Goal: Task Accomplishment & Management: Complete application form

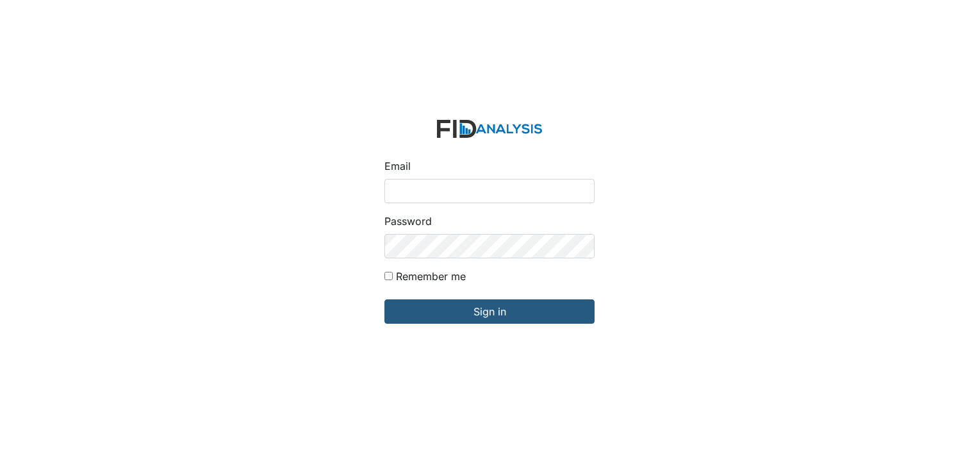
click at [438, 195] on input "Email" at bounding box center [490, 191] width 210 height 24
type input "[EMAIL_ADDRESS][DOMAIN_NAME]"
click at [389, 277] on input "Remember me" at bounding box center [389, 276] width 8 height 8
checkbox input "true"
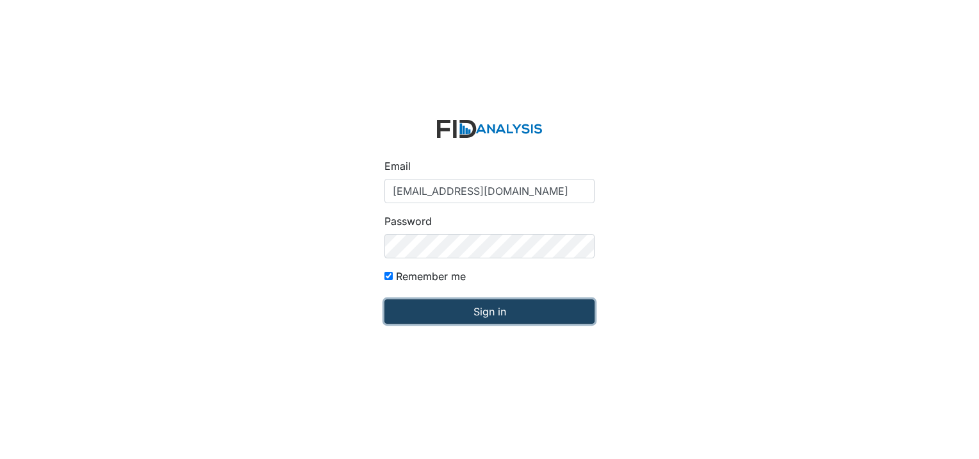
click at [415, 308] on input "Sign in" at bounding box center [490, 311] width 210 height 24
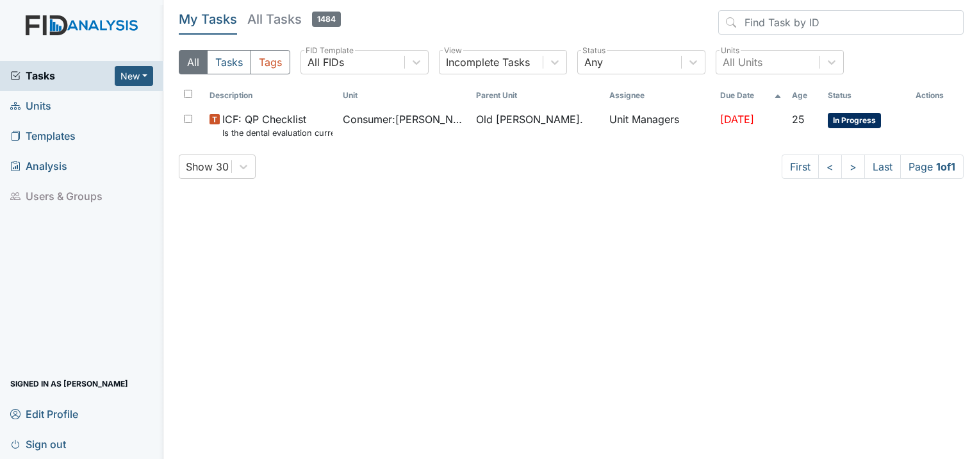
click at [33, 104] on span "Units" at bounding box center [30, 106] width 41 height 20
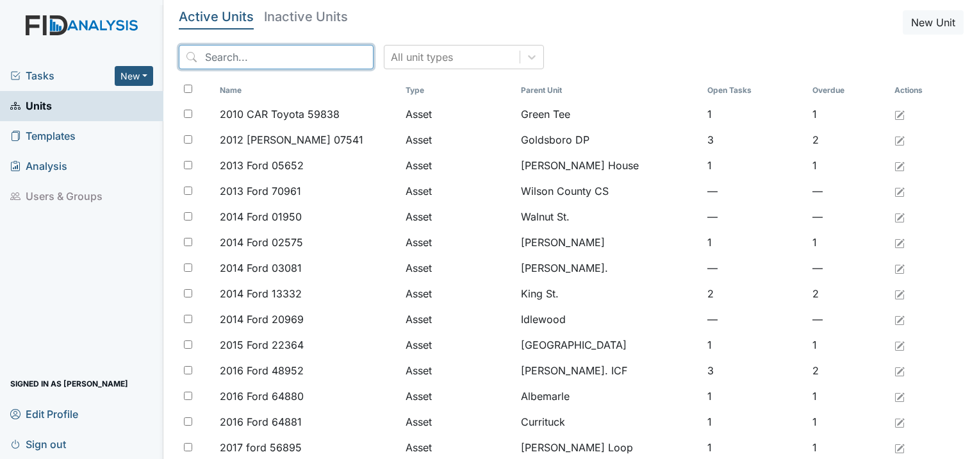
click at [280, 50] on input "search" at bounding box center [276, 57] width 195 height 24
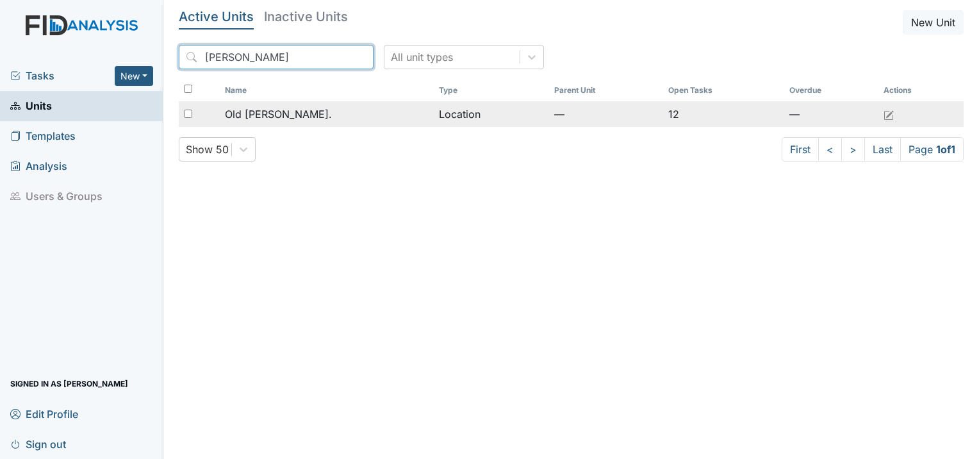
type input "roper"
click at [301, 110] on div "Old [PERSON_NAME]." at bounding box center [327, 113] width 204 height 15
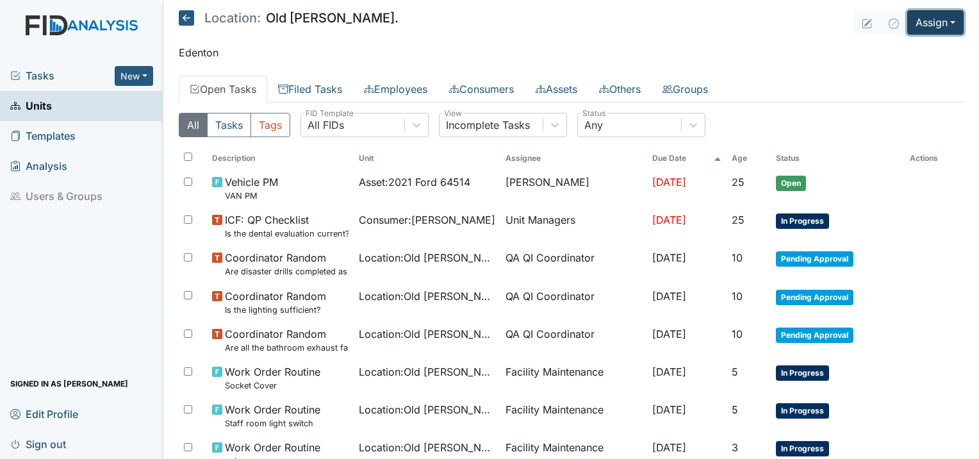
click at [945, 24] on button "Assign" at bounding box center [935, 22] width 56 height 24
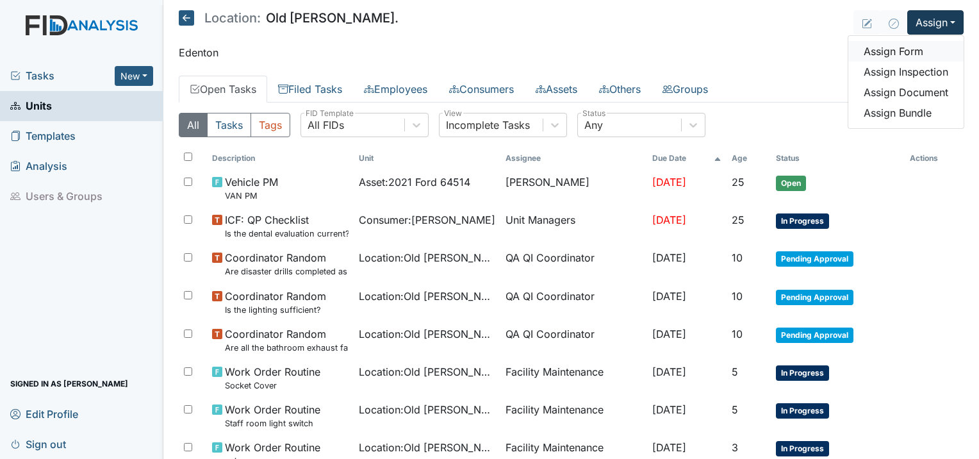
click at [893, 49] on link "Assign Form" at bounding box center [906, 51] width 115 height 21
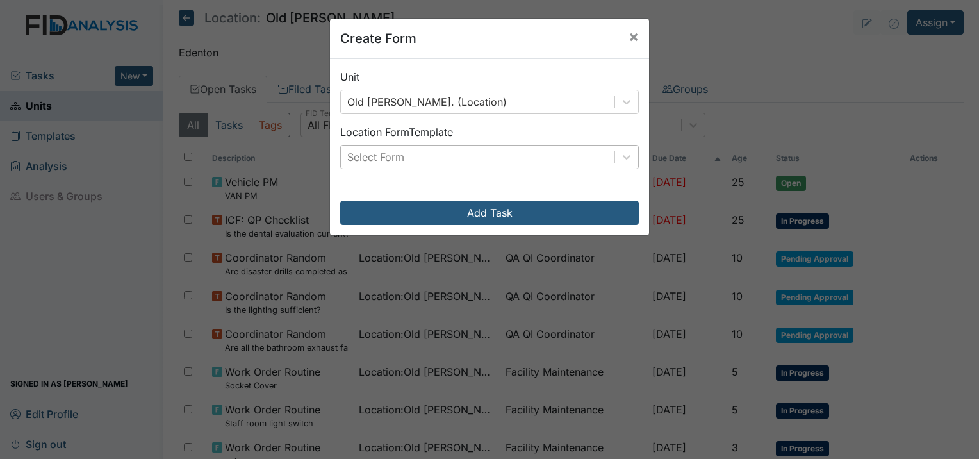
click at [362, 154] on div "Select Form" at bounding box center [375, 156] width 57 height 15
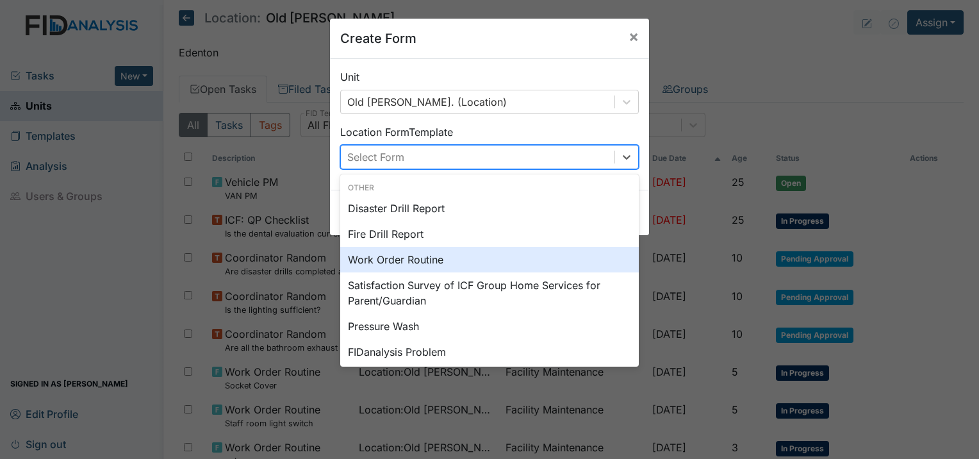
click at [415, 263] on div "Work Order Routine" at bounding box center [489, 260] width 299 height 26
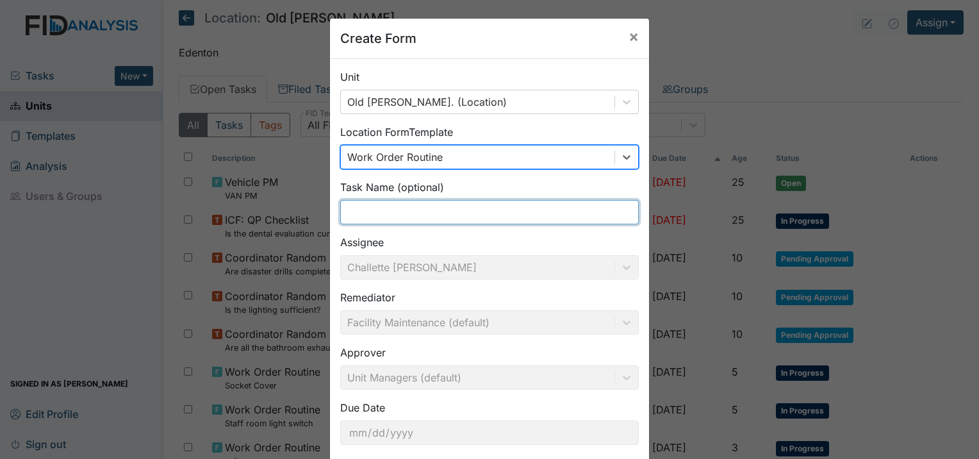
click at [429, 210] on input "text" at bounding box center [489, 212] width 299 height 24
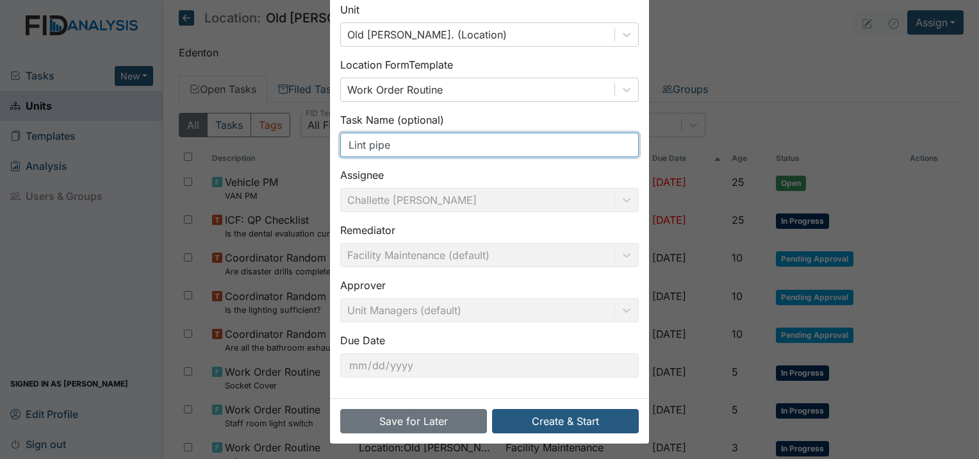
scroll to position [69, 0]
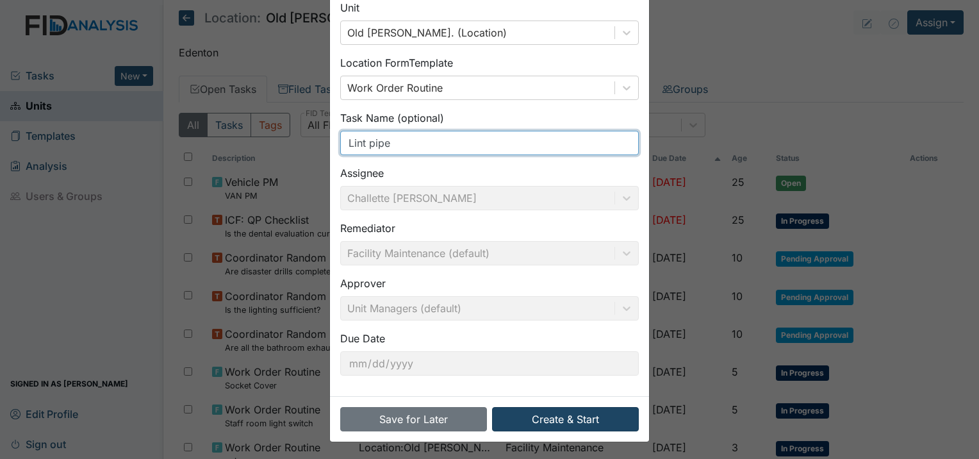
type input "Lint pipe"
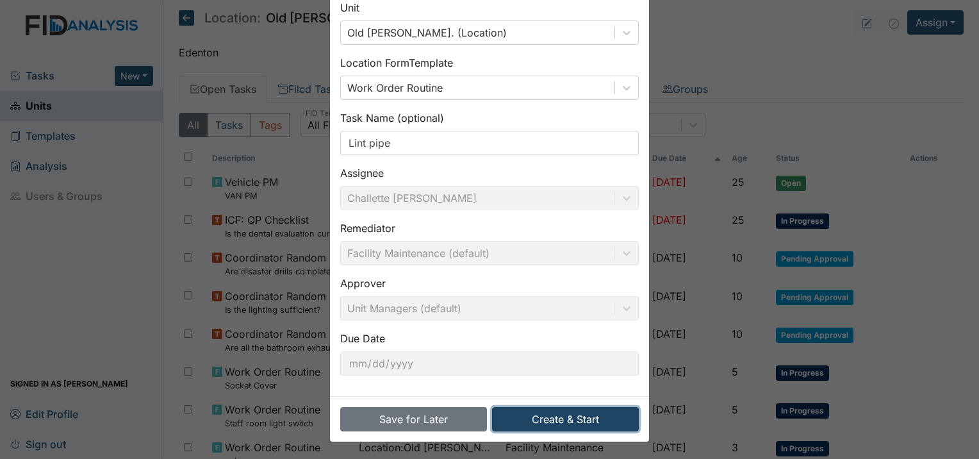
click at [528, 428] on button "Create & Start" at bounding box center [565, 419] width 147 height 24
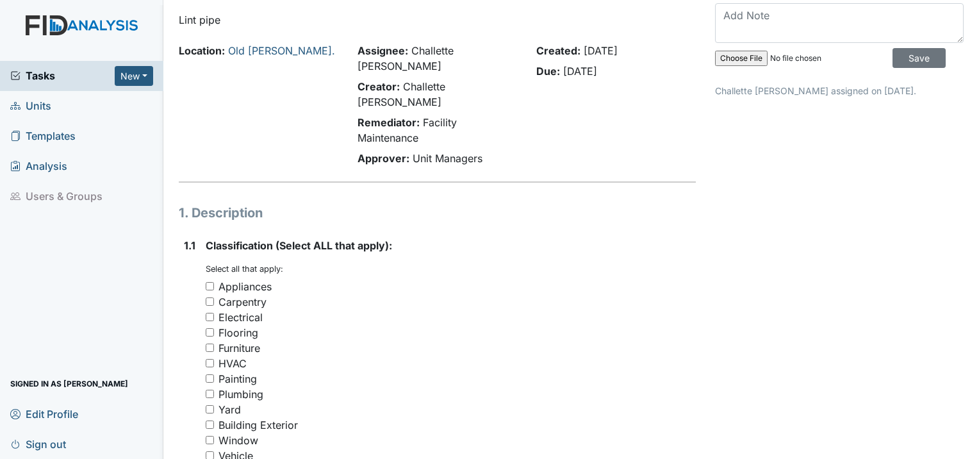
scroll to position [128, 0]
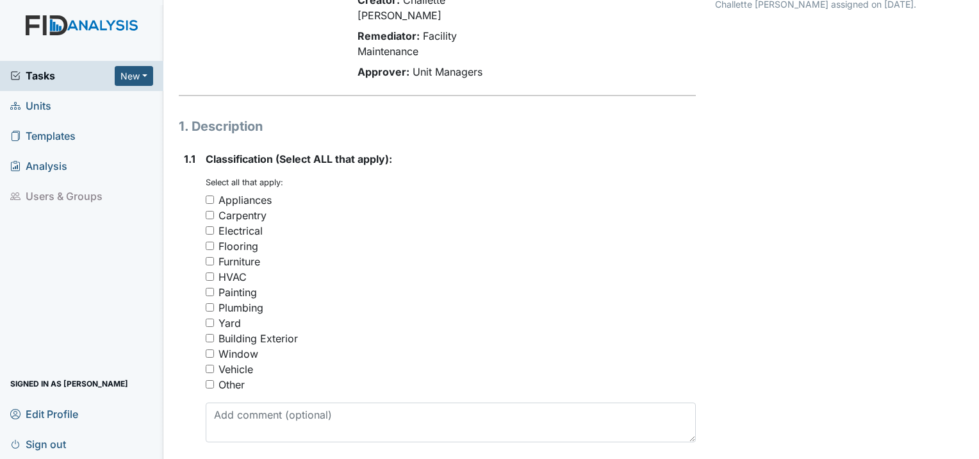
click at [209, 334] on input "Building Exterior" at bounding box center [210, 338] width 8 height 8
checkbox input "true"
click at [209, 380] on input "Other" at bounding box center [210, 384] width 8 height 8
checkbox input "true"
click at [214, 331] on div "Building Exterior" at bounding box center [451, 338] width 490 height 15
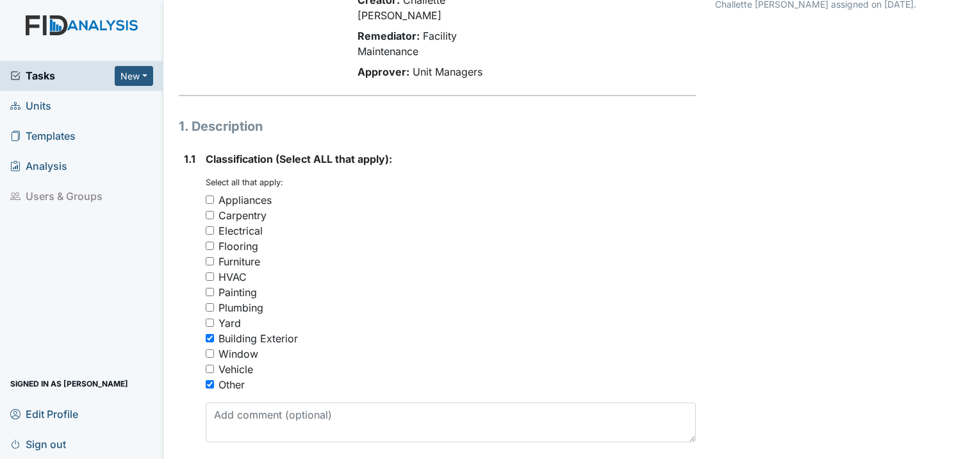
click at [207, 334] on input "Building Exterior" at bounding box center [210, 338] width 8 height 8
checkbox input "false"
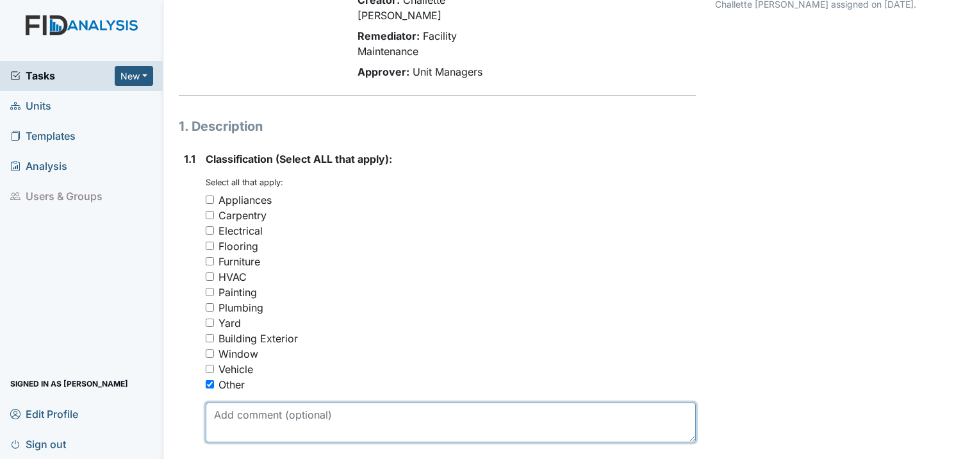
click at [234, 402] on textarea at bounding box center [451, 422] width 490 height 40
type textarea "R"
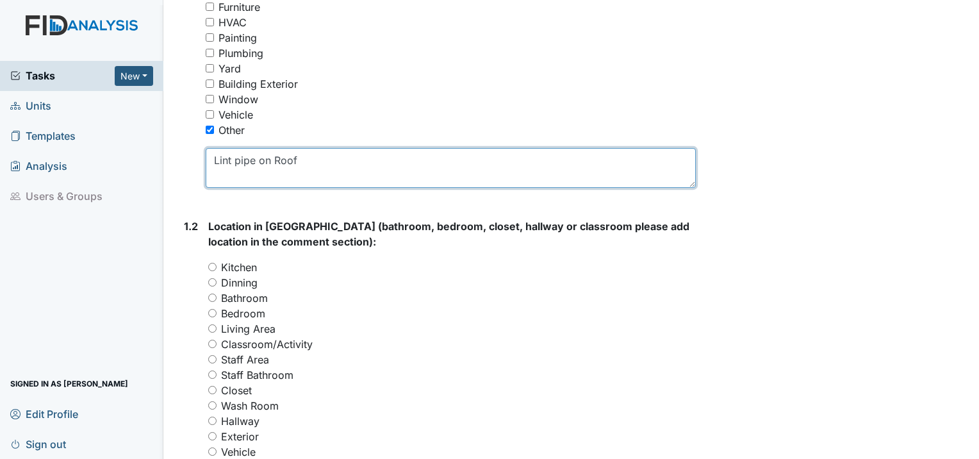
scroll to position [449, 0]
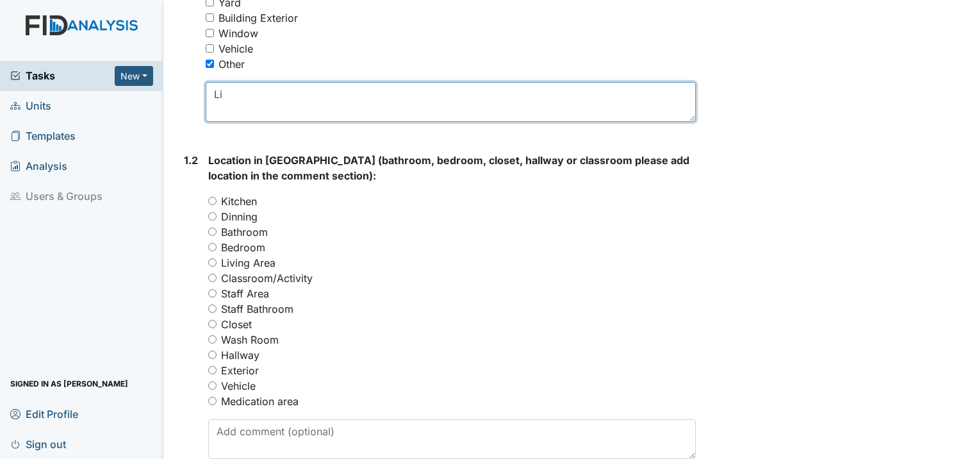
type textarea "L"
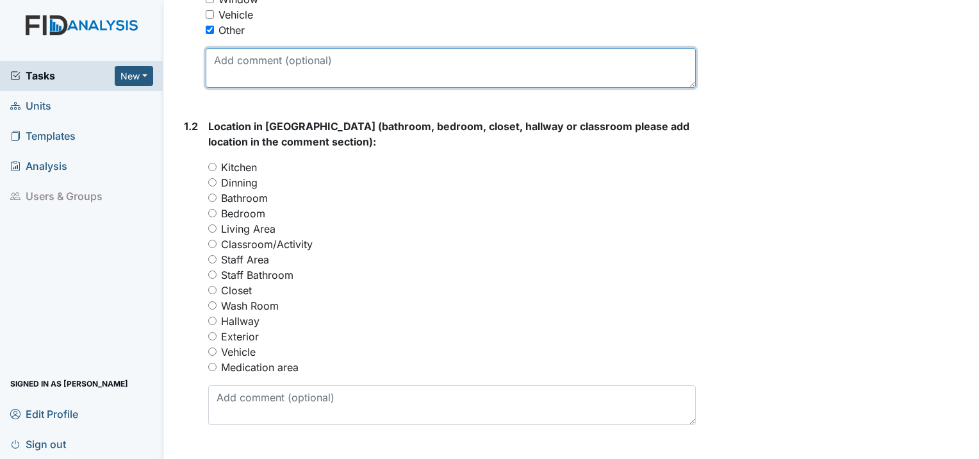
scroll to position [513, 0]
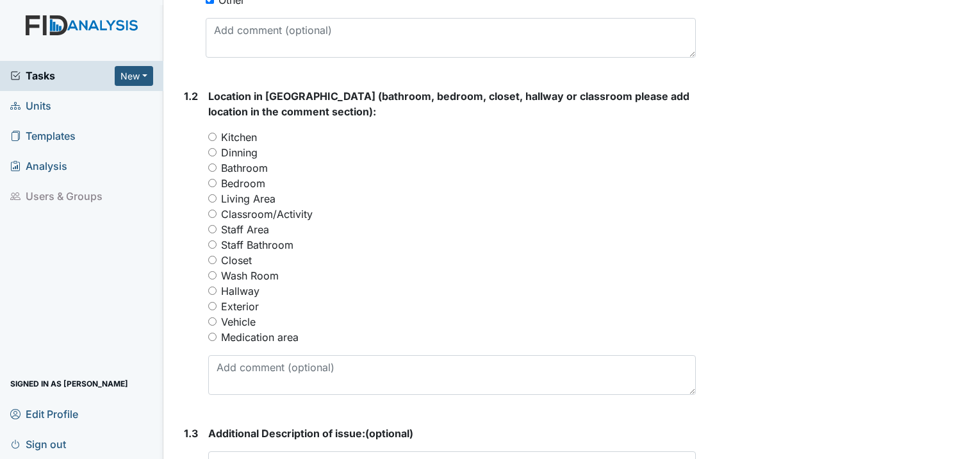
click at [218, 299] on div "Exterior" at bounding box center [452, 306] width 488 height 15
click at [213, 302] on input "Exterior" at bounding box center [212, 306] width 8 height 8
radio input "true"
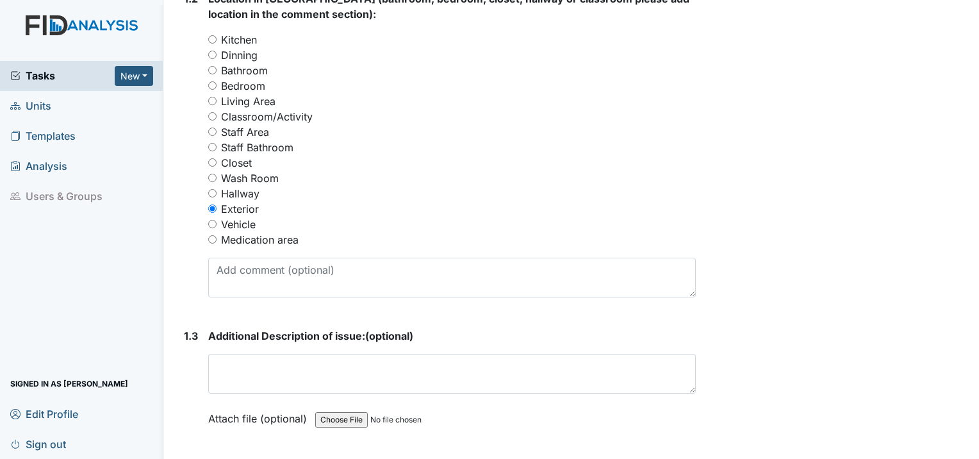
scroll to position [641, 0]
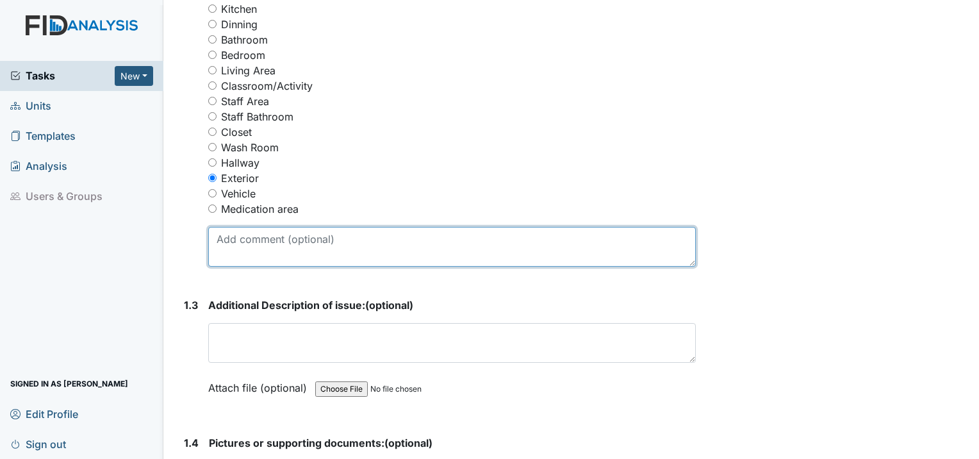
click at [249, 227] on textarea at bounding box center [452, 247] width 488 height 40
type textarea "Roof"
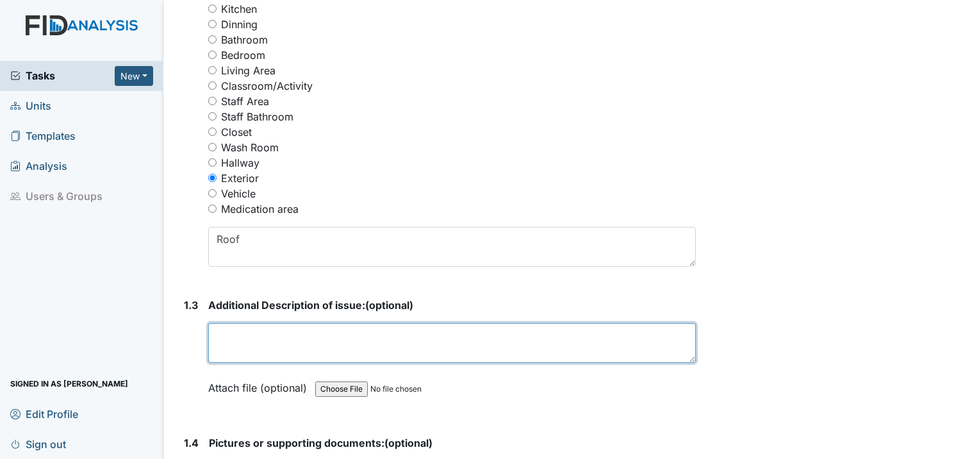
click at [279, 323] on textarea at bounding box center [452, 343] width 488 height 40
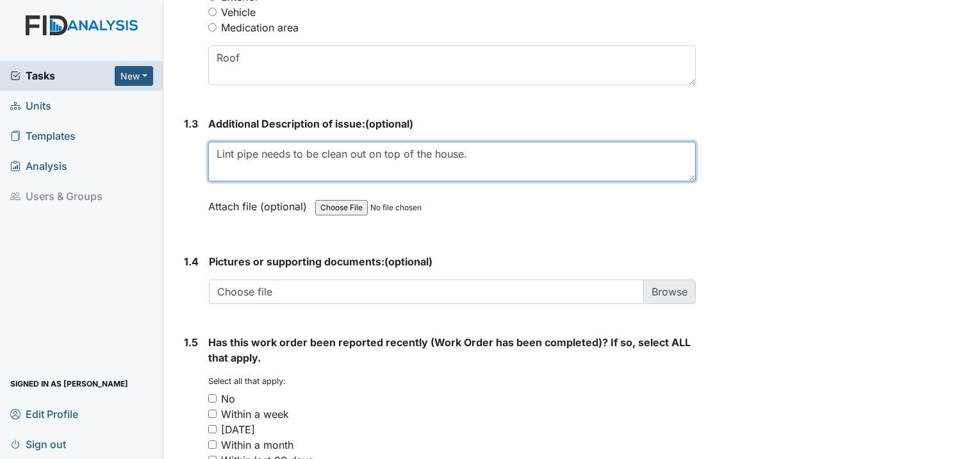
scroll to position [833, 0]
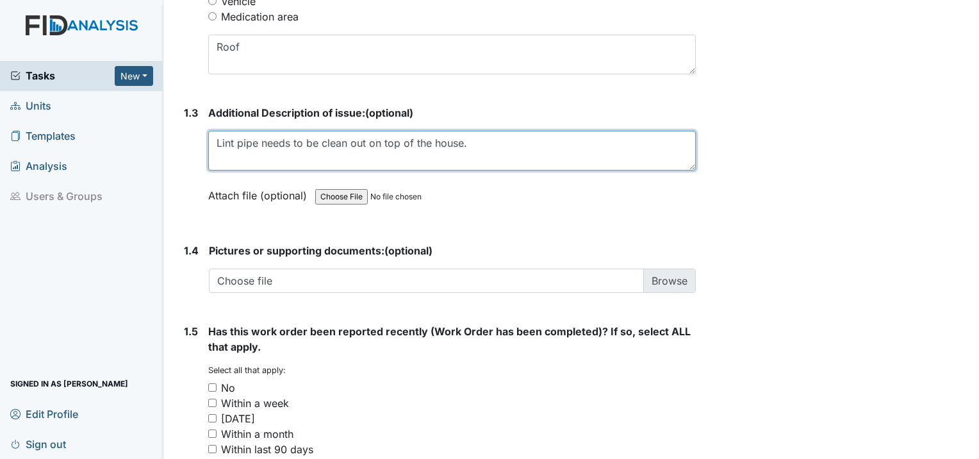
type textarea "Lint pipe needs to be clean out on top of the house."
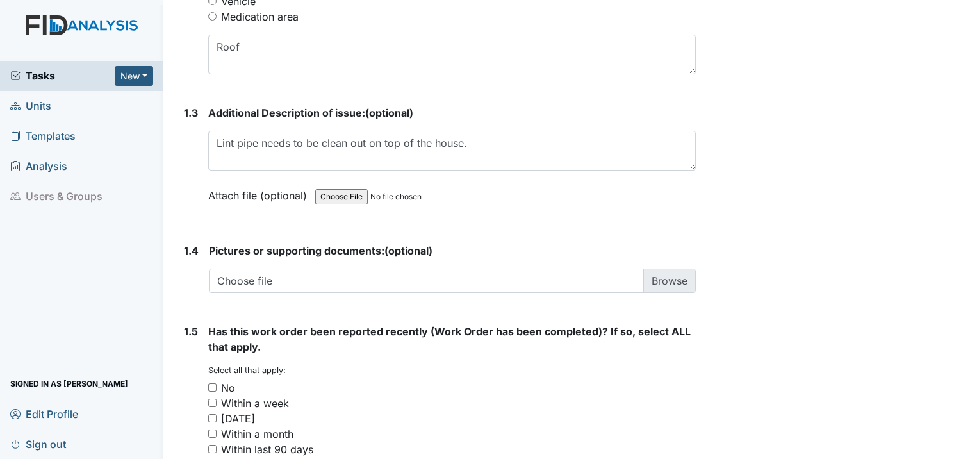
click at [211, 383] on input "No" at bounding box center [212, 387] width 8 height 8
checkbox input "true"
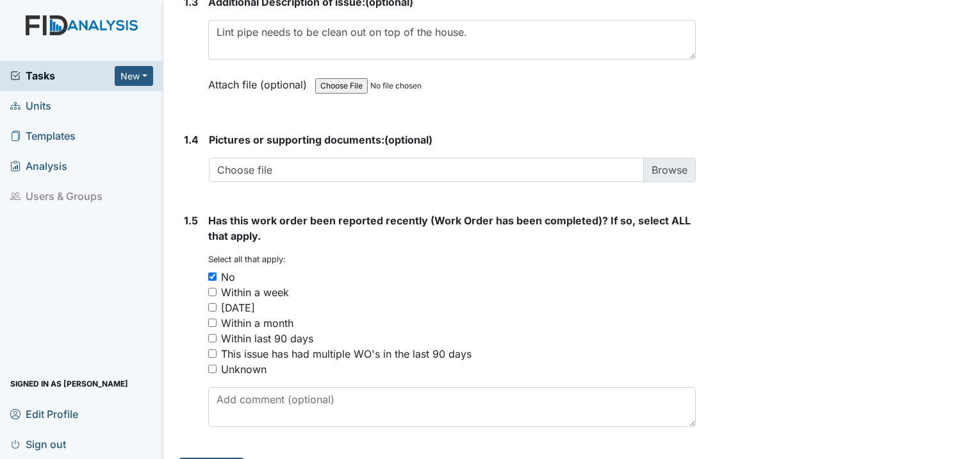
scroll to position [945, 0]
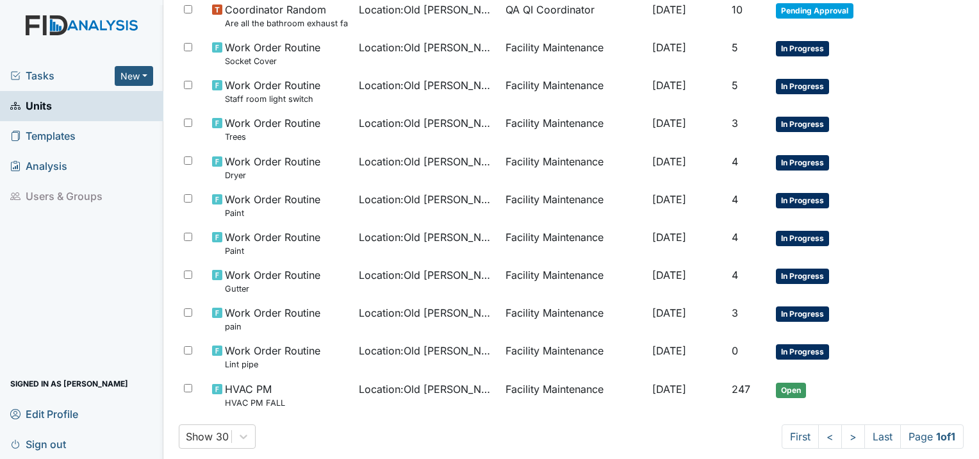
scroll to position [386, 0]
